Goal: Check status: Check status

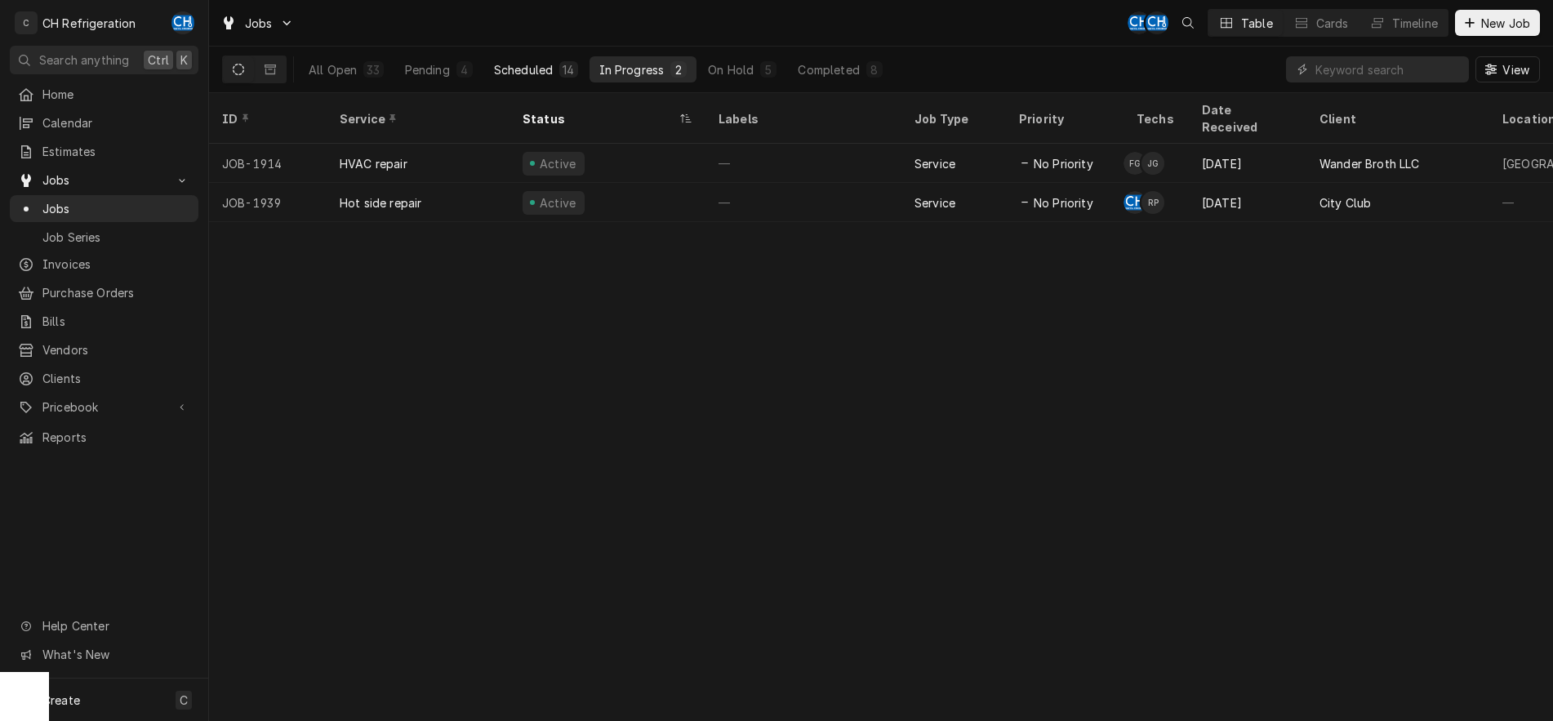
click at [531, 62] on div "Scheduled" at bounding box center [523, 69] width 59 height 17
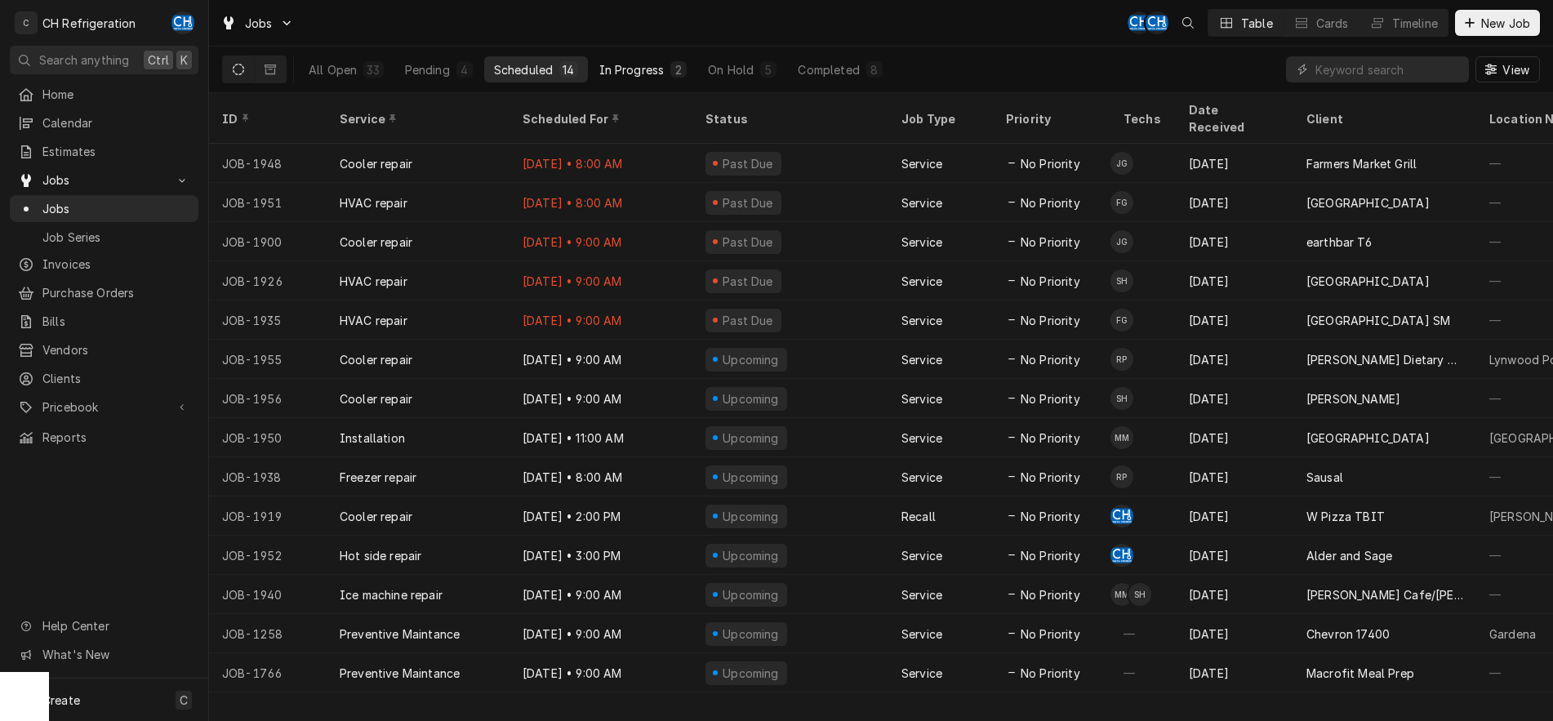
click at [621, 77] on div "In Progress" at bounding box center [631, 69] width 65 height 17
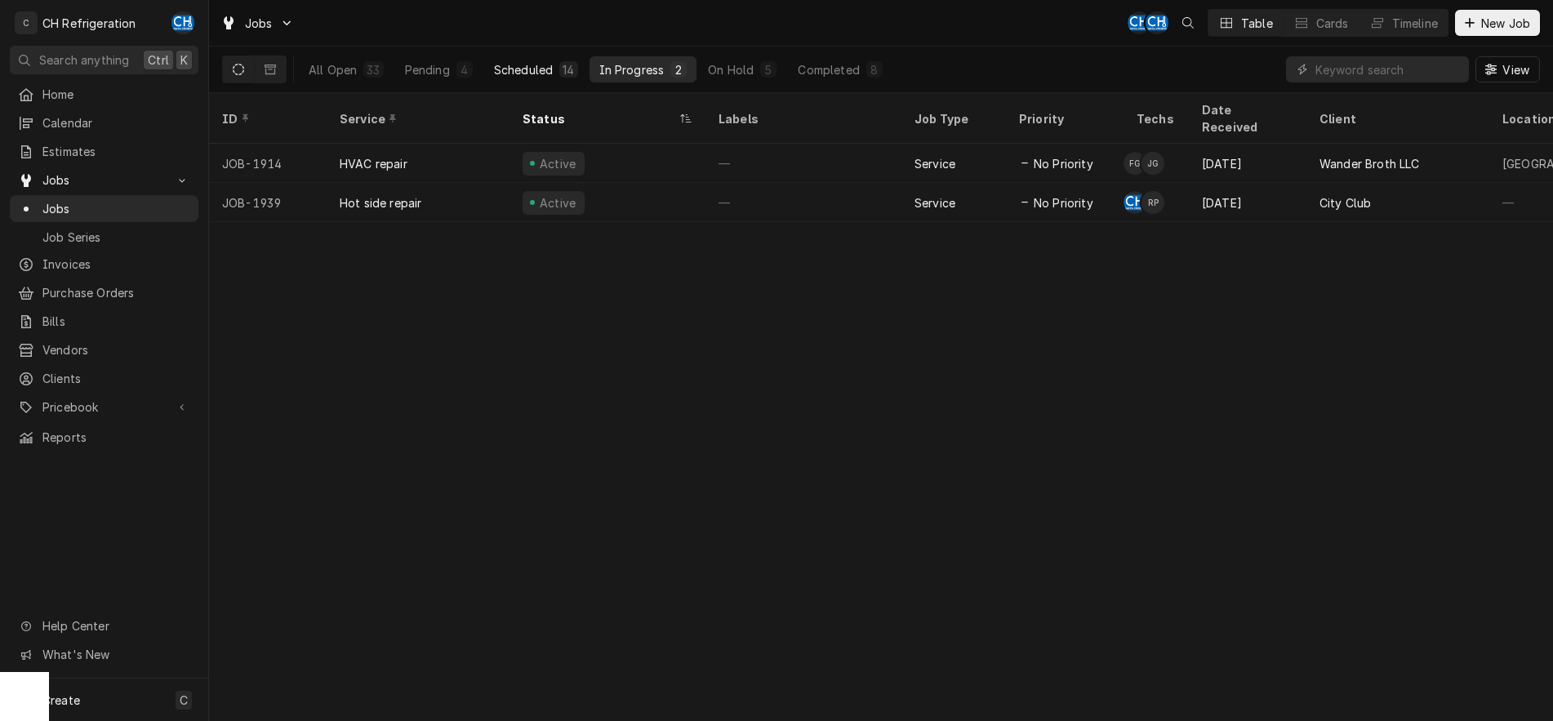
click at [526, 80] on button "Scheduled 14" at bounding box center [536, 69] width 104 height 26
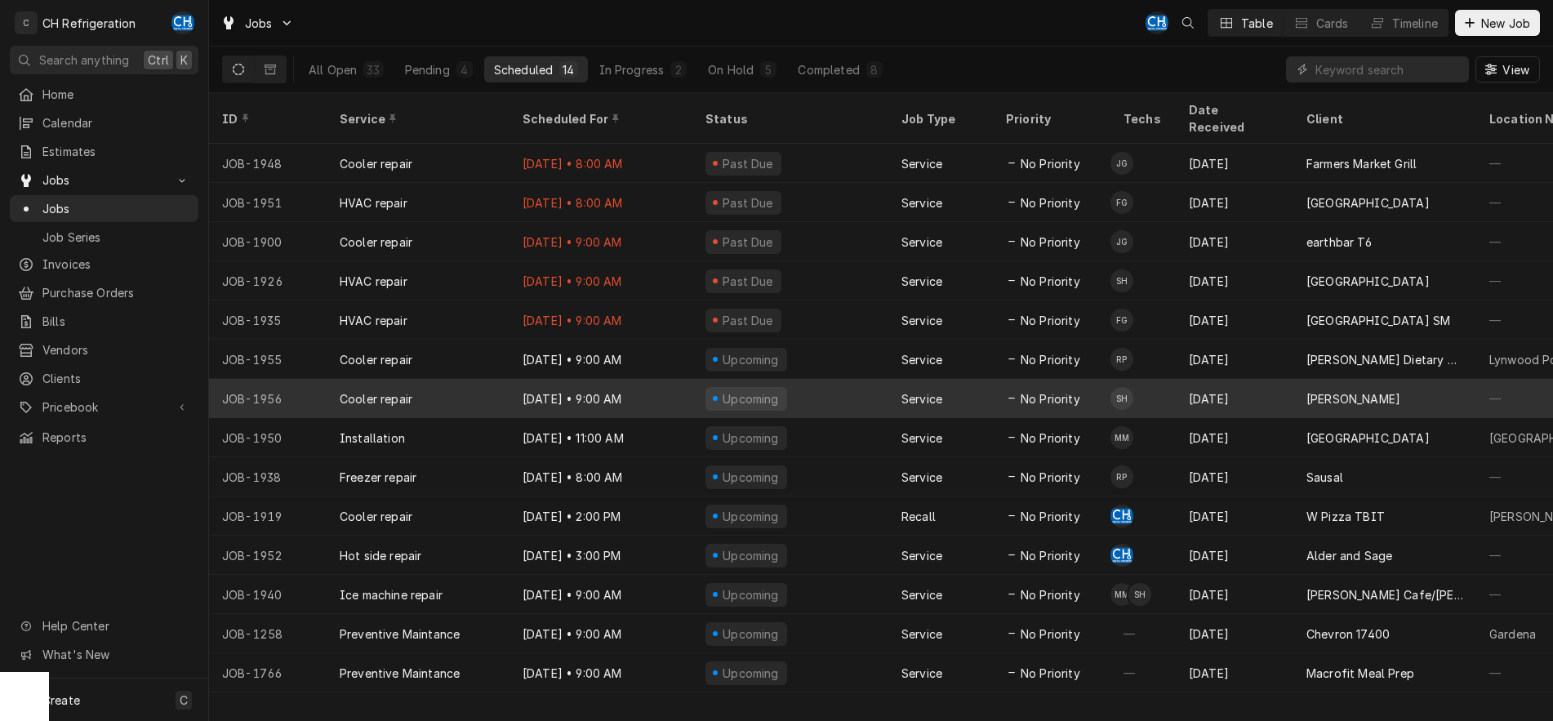
click at [841, 382] on div "Upcoming" at bounding box center [791, 398] width 196 height 39
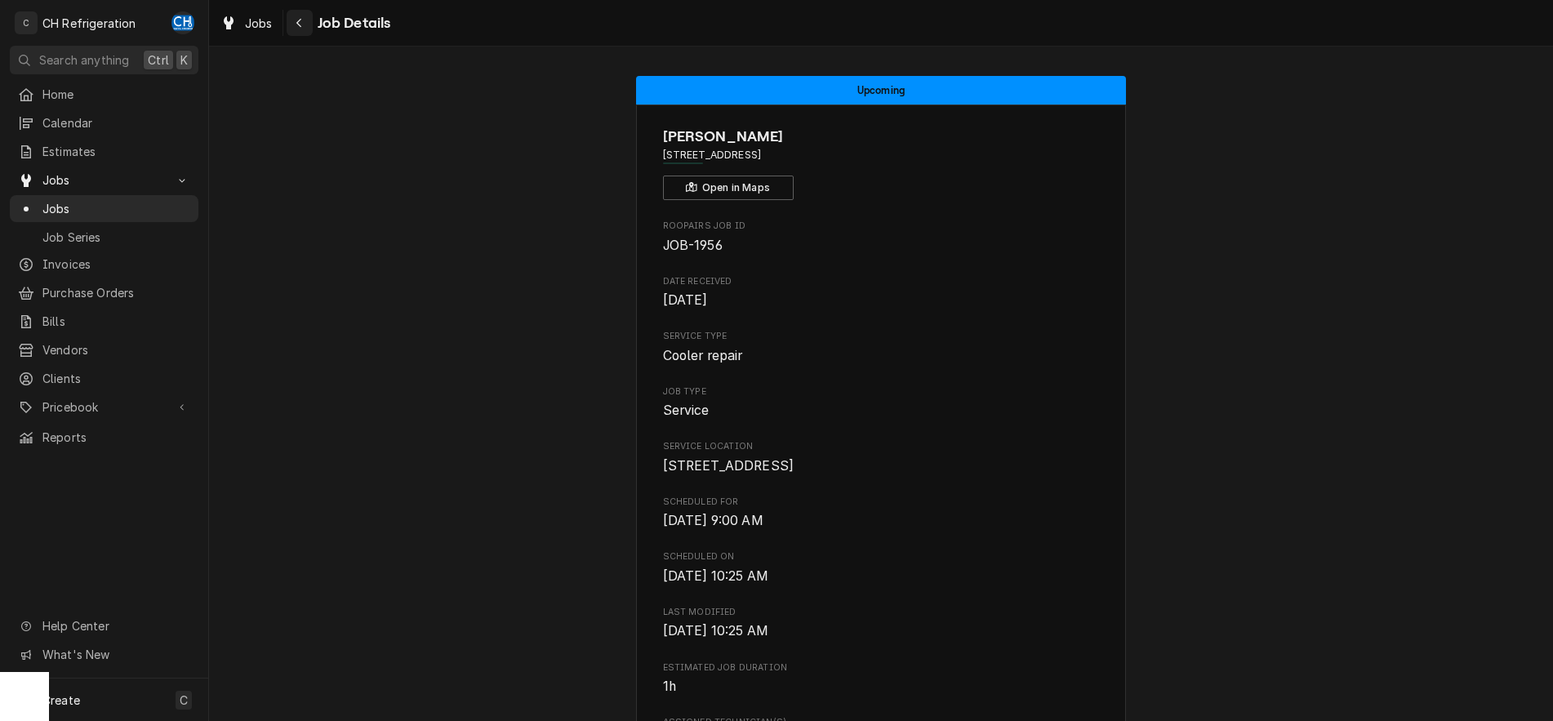
click at [307, 29] on div "Navigate back" at bounding box center [300, 23] width 16 height 16
